Goal: Task Accomplishment & Management: Use online tool/utility

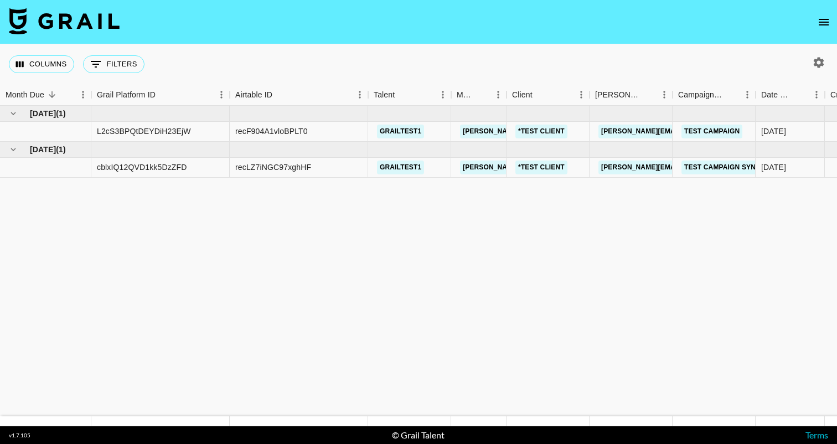
click at [821, 20] on icon "open drawer" at bounding box center [823, 22] width 13 height 13
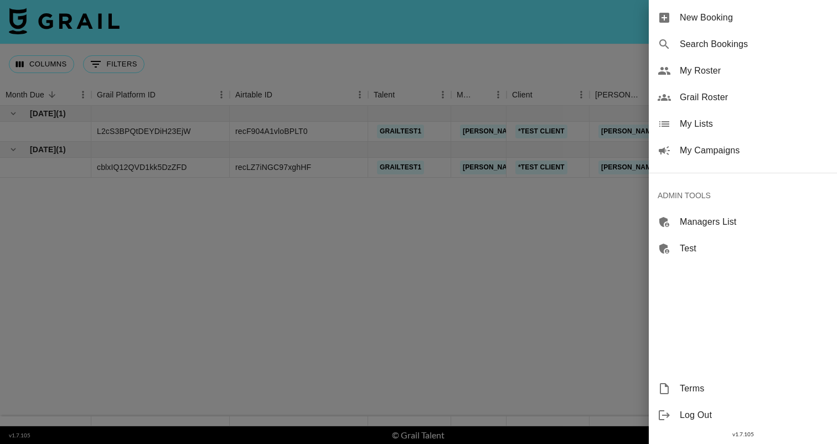
click at [484, 68] on div at bounding box center [418, 222] width 837 height 444
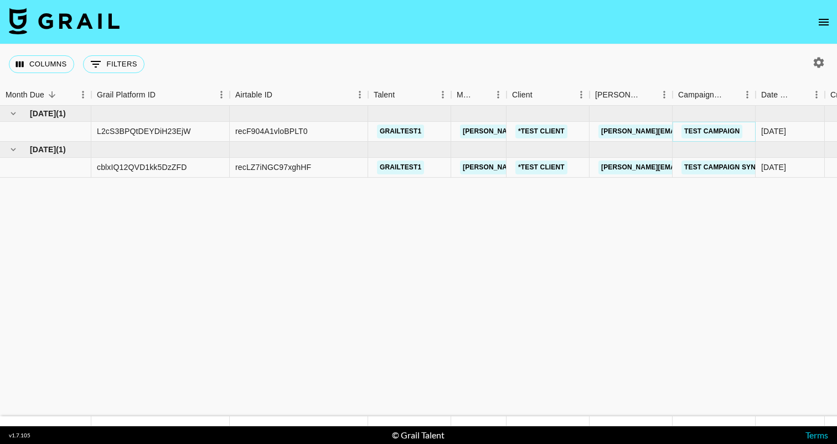
click at [696, 128] on link "Test Campaign" at bounding box center [712, 132] width 61 height 14
